Goal: Find contact information: Find contact information

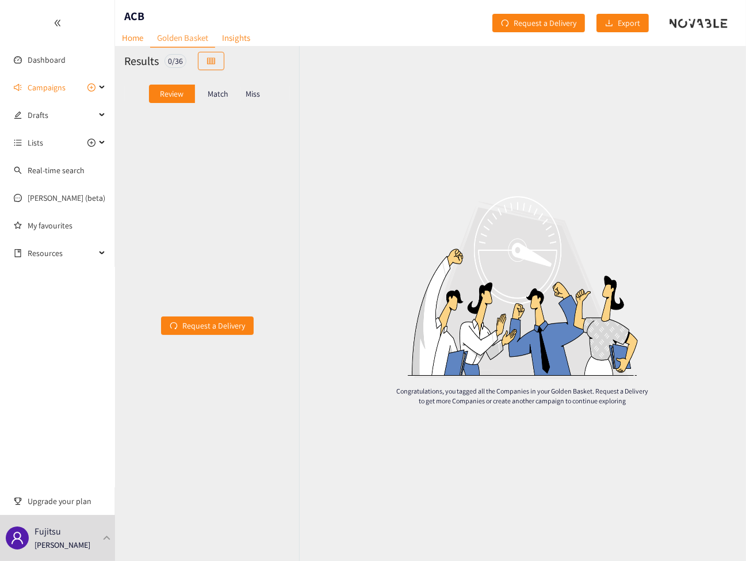
click at [225, 91] on p "Match" at bounding box center [218, 93] width 21 height 9
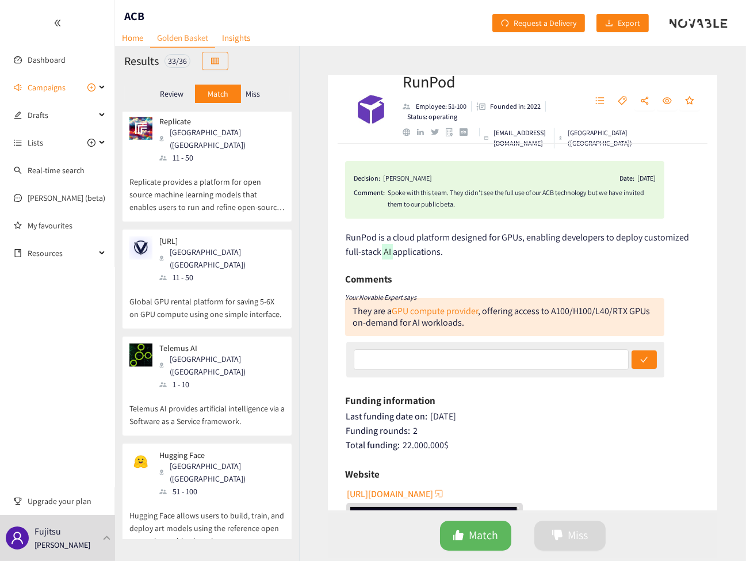
scroll to position [921, 0]
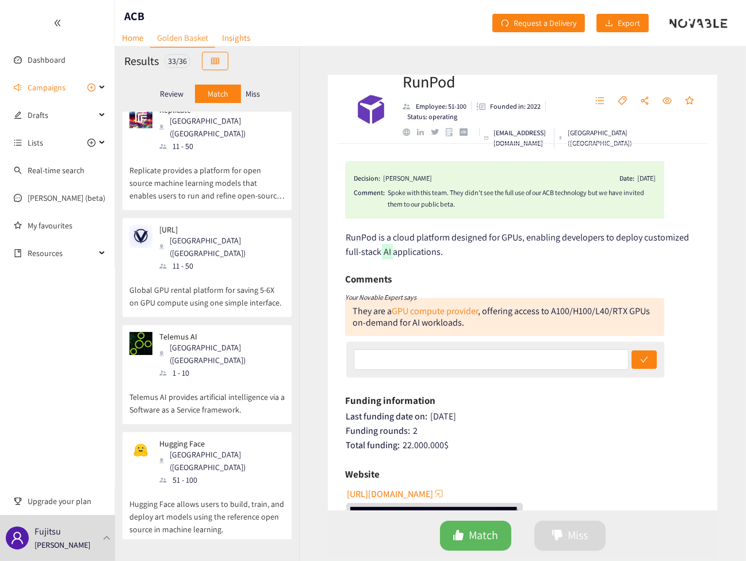
click at [208, 379] on p "Telemus AI provides artificial intelligence via a Software as a Service framewo…" at bounding box center [206, 397] width 155 height 37
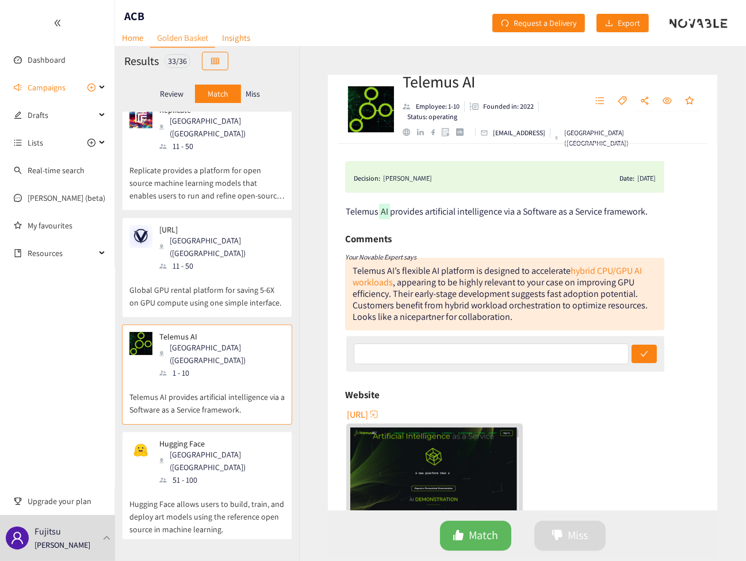
drag, startPoint x: 484, startPoint y: 131, endPoint x: 461, endPoint y: 144, distance: 26.5
click at [459, 146] on ul "[EMAIL_ADDRESS] Melbourne ([GEOGRAPHIC_DATA])" at bounding box center [486, 138] width 166 height 21
drag, startPoint x: 556, startPoint y: 132, endPoint x: 494, endPoint y: 132, distance: 62.1
click at [494, 132] on div "[EMAIL_ADDRESS]" at bounding box center [513, 133] width 75 height 10
copy p "[EMAIL_ADDRESS]"
